Goal: Transaction & Acquisition: Purchase product/service

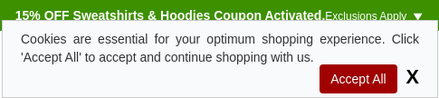
click at [417, 81] on span "X" at bounding box center [410, 76] width 18 height 23
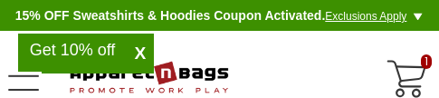
click at [143, 55] on span "X" at bounding box center [140, 54] width 27 height 22
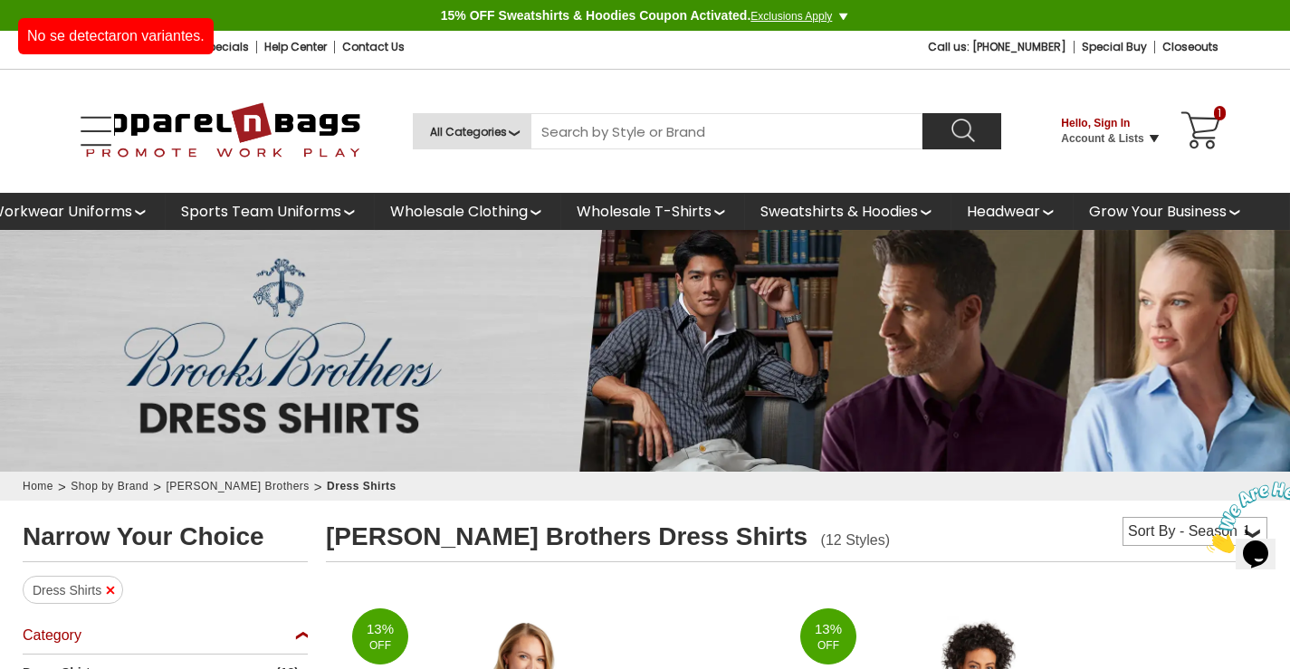
click at [438, 97] on div "1" at bounding box center [1200, 130] width 43 height 43
